Goal: Complete application form

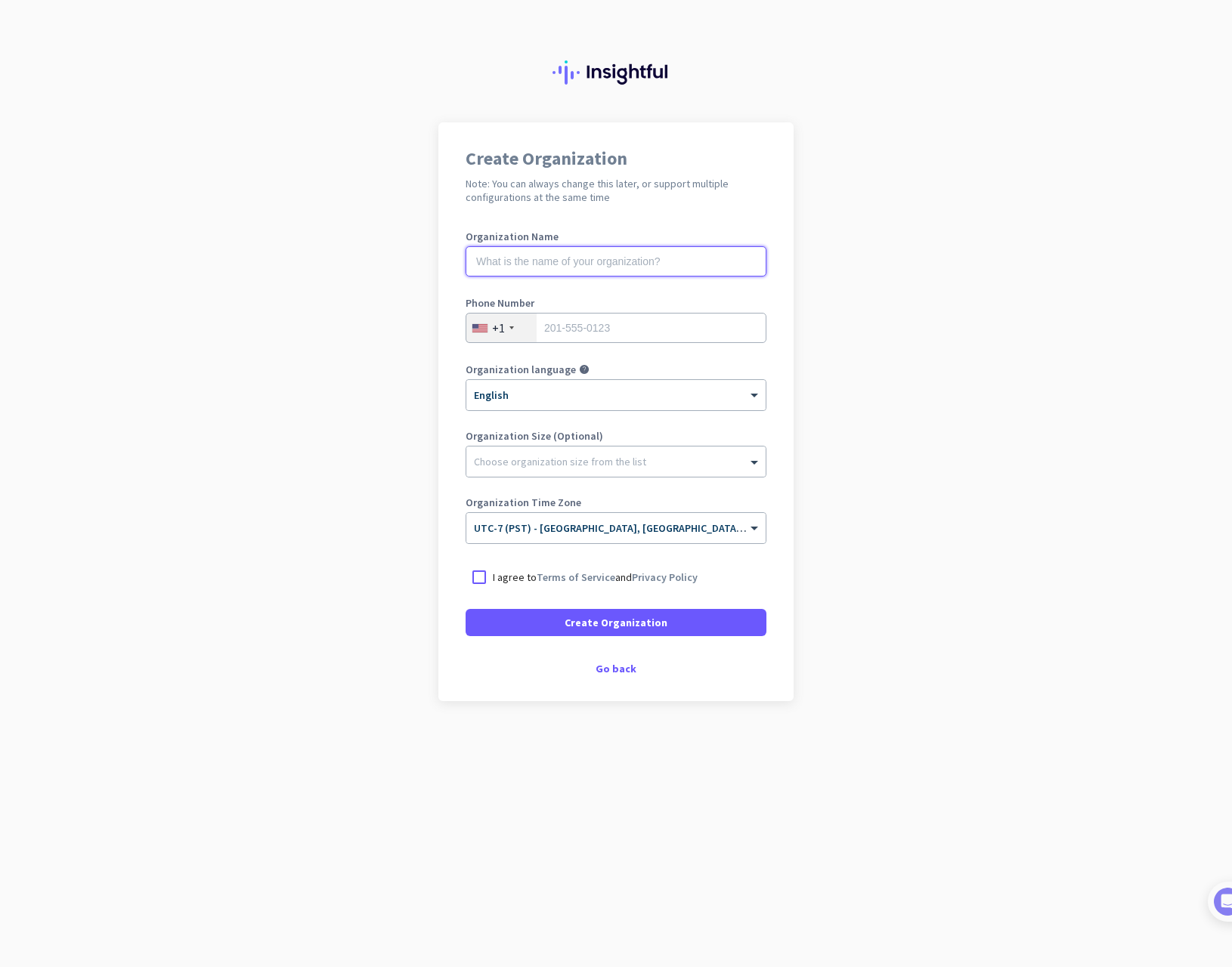
click at [586, 268] on input "text" at bounding box center [616, 261] width 301 height 30
type input "Mercor"
click at [596, 328] on input "tel" at bounding box center [616, 328] width 301 height 30
type input "9166620290"
click at [596, 463] on div at bounding box center [616, 458] width 299 height 15
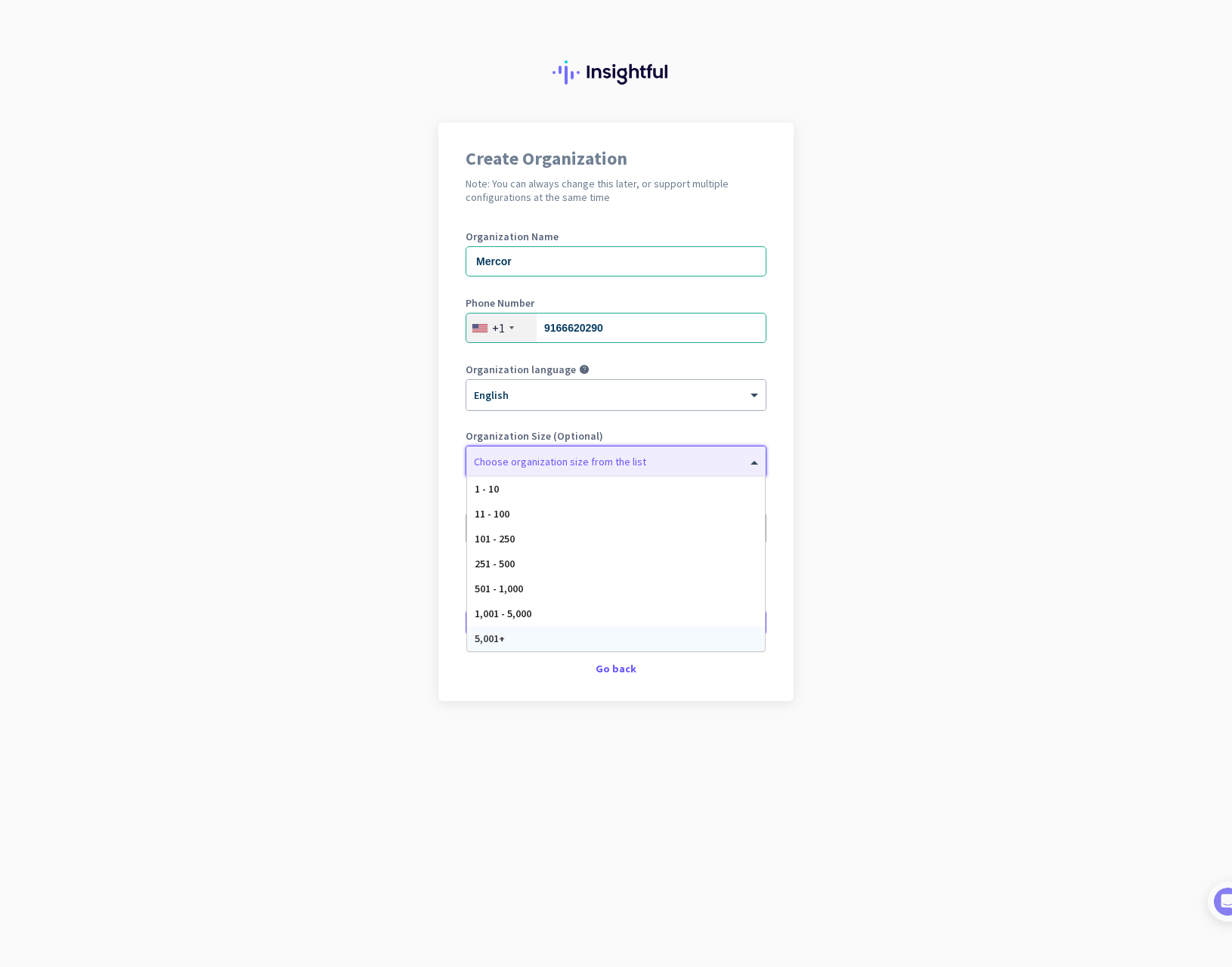
click at [518, 639] on div "5,001+" at bounding box center [616, 639] width 297 height 25
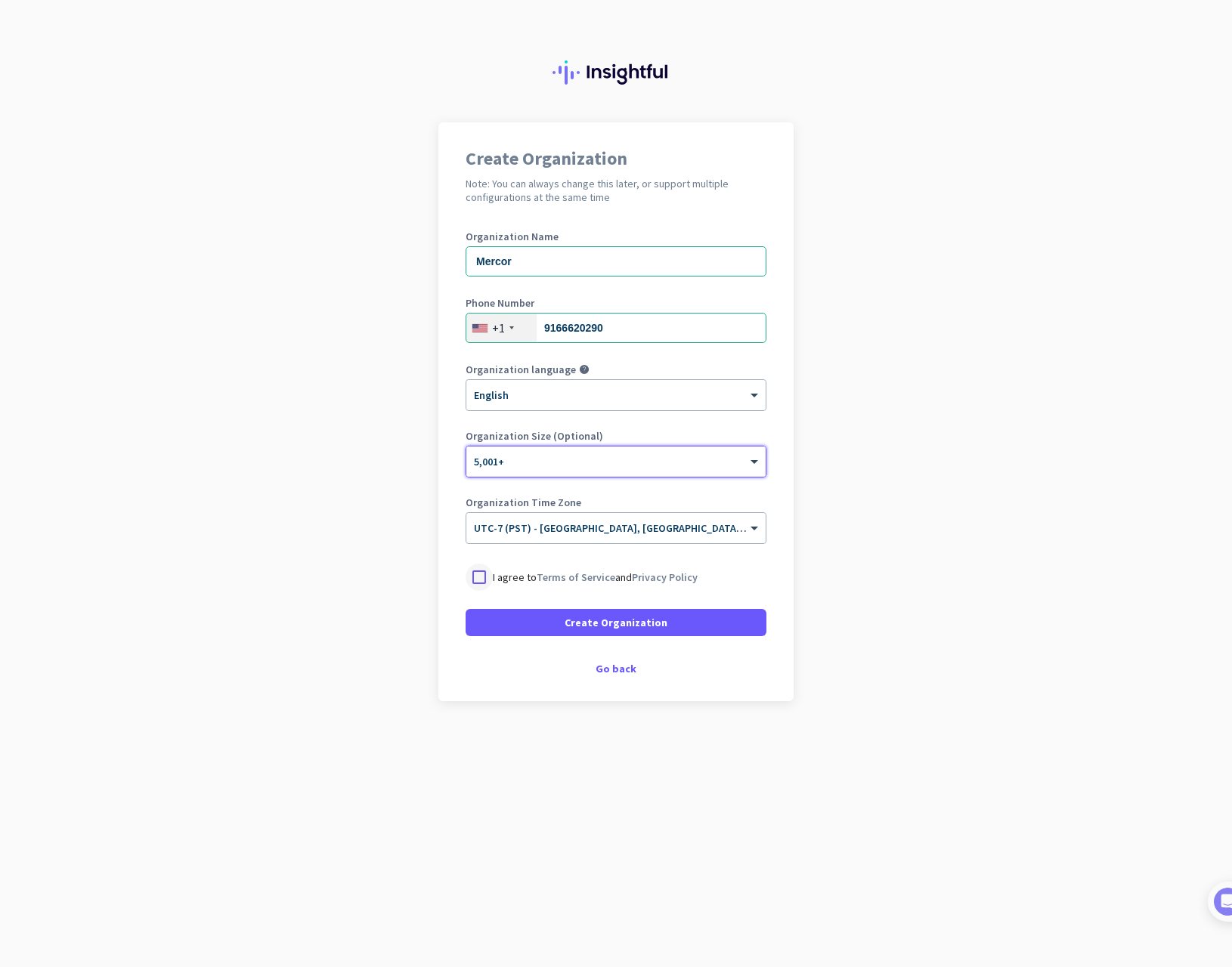
click at [483, 576] on div at bounding box center [479, 577] width 27 height 27
click at [626, 331] on input "9166620290" at bounding box center [616, 328] width 301 height 30
drag, startPoint x: 625, startPoint y: 327, endPoint x: 482, endPoint y: 321, distance: 143.1
click at [482, 321] on div "[PHONE_NUMBER]" at bounding box center [616, 328] width 301 height 30
click at [612, 673] on div "Go back" at bounding box center [616, 668] width 301 height 10
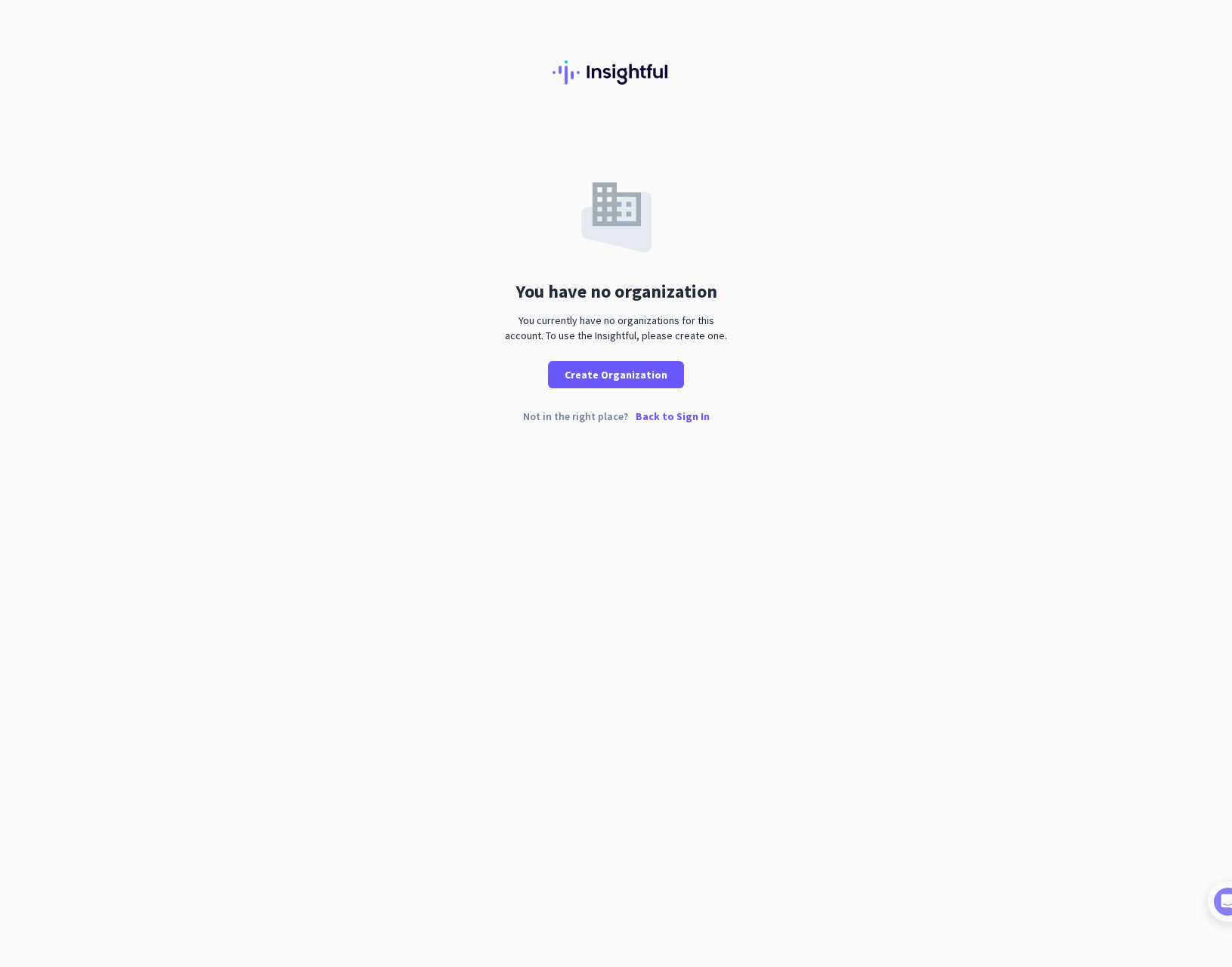
click at [660, 415] on p "Back to Sign In" at bounding box center [672, 416] width 74 height 10
